Goal: Information Seeking & Learning: Learn about a topic

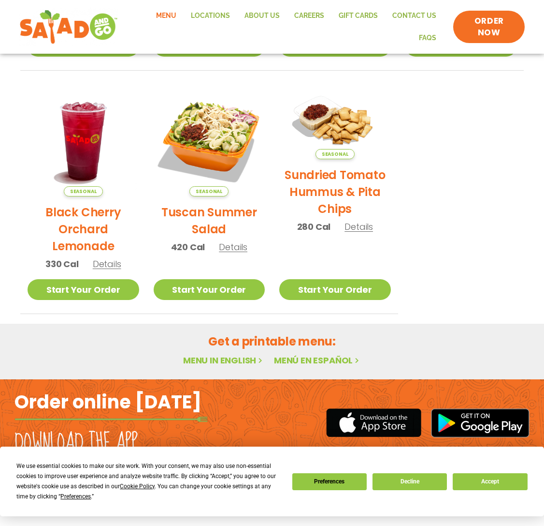
scroll to position [422, 0]
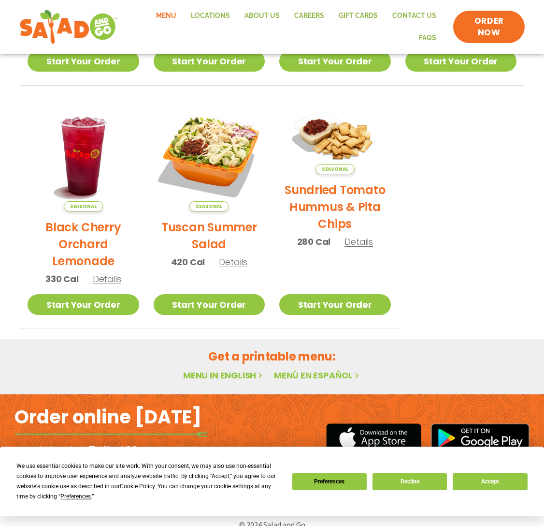
click at [228, 378] on link "Menu in English" at bounding box center [223, 375] width 81 height 12
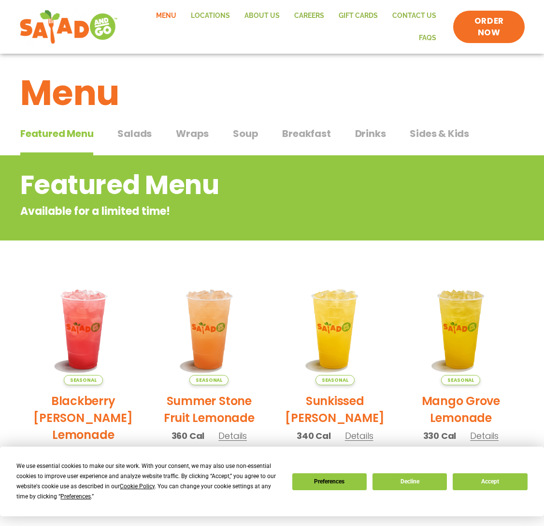
scroll to position [6, 0]
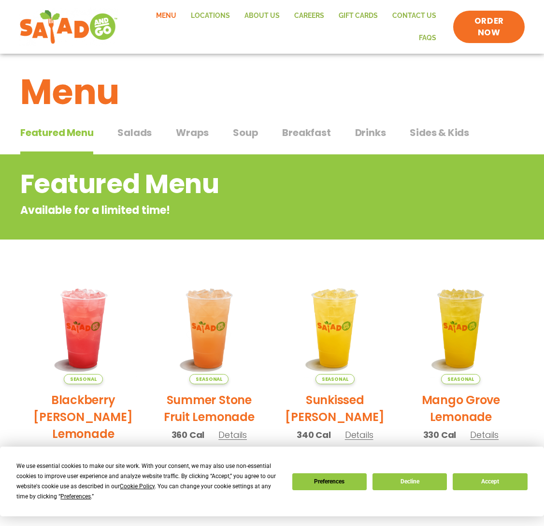
click at [192, 132] on span "Wraps" at bounding box center [192, 132] width 33 height 15
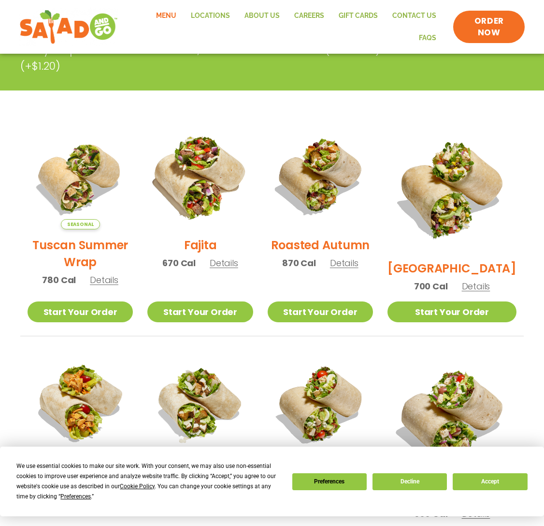
scroll to position [173, 0]
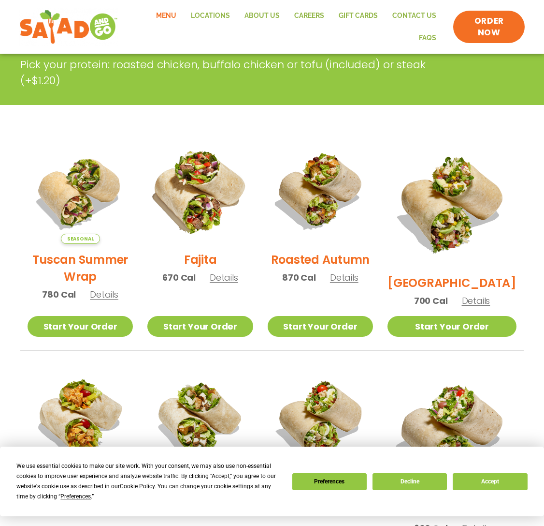
click at [207, 219] on img at bounding box center [200, 191] width 124 height 124
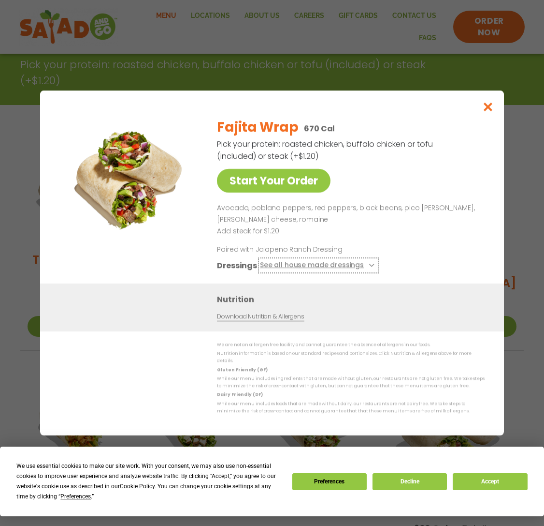
click at [355, 269] on button "See all house made dressings" at bounding box center [318, 265] width 117 height 12
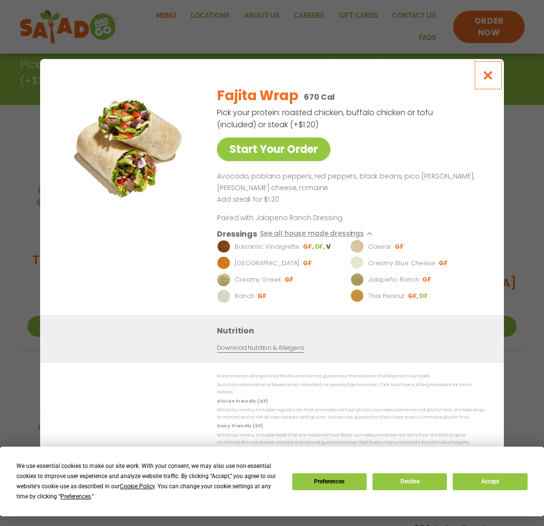
click at [488, 80] on icon "Close modal" at bounding box center [489, 75] width 12 height 10
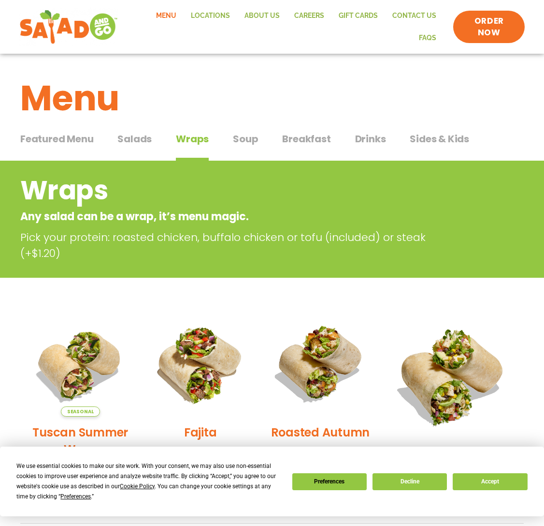
scroll to position [1, 0]
